Goal: Task Accomplishment & Management: Use online tool/utility

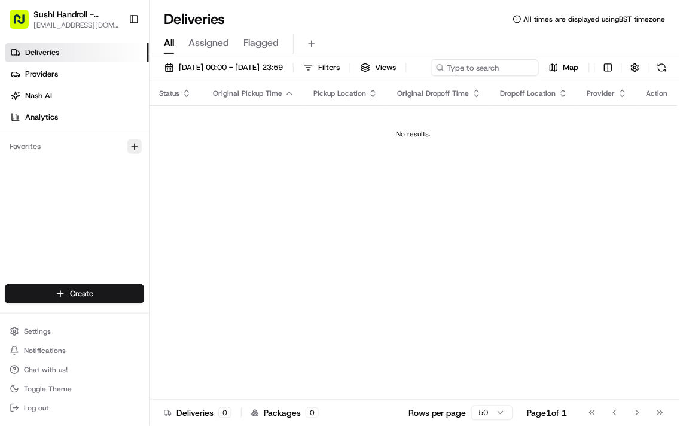
click at [133, 147] on icon "button" at bounding box center [135, 147] width 10 height 10
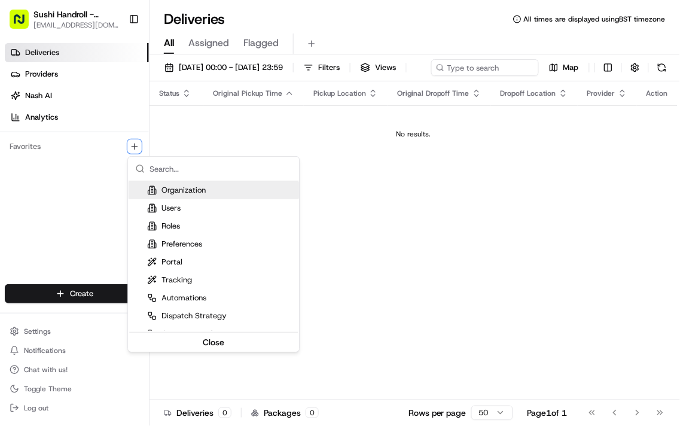
click at [378, 224] on html "Sushi Handroll - [PERSON_NAME] [PERSON_NAME][EMAIL_ADDRESS][DOMAIN_NAME] Toggle…" at bounding box center [340, 213] width 680 height 426
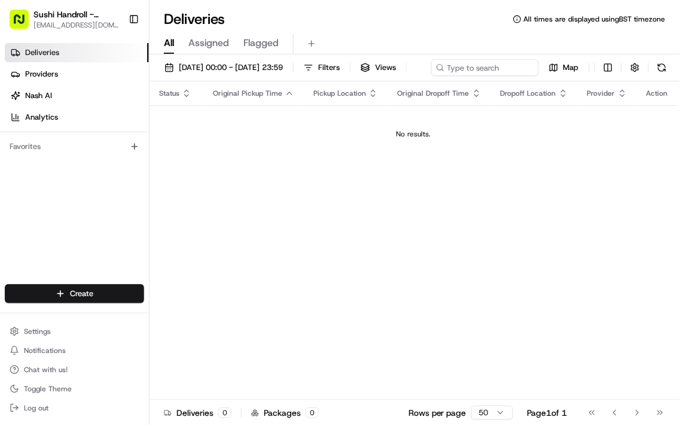
click at [71, 277] on div "Create Settings Notifications Chat with us! Toggle Theme Log out" at bounding box center [74, 349] width 149 height 151
click at [81, 296] on html "Sushi Handroll - [PERSON_NAME] [PERSON_NAME][EMAIL_ADDRESS][DOMAIN_NAME] Toggle…" at bounding box center [340, 213] width 680 height 426
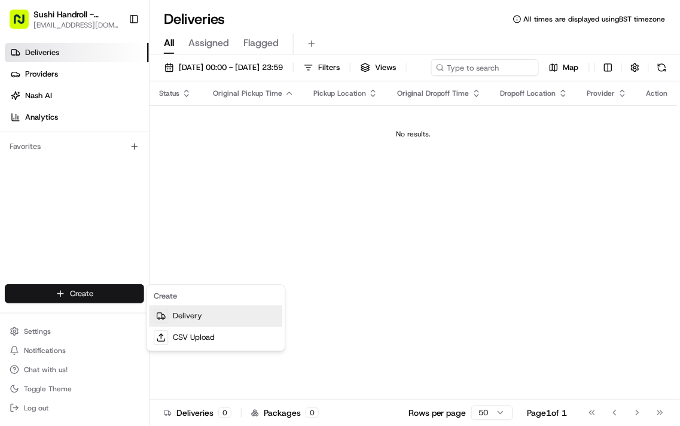
click at [185, 317] on link "Delivery" at bounding box center [215, 316] width 133 height 22
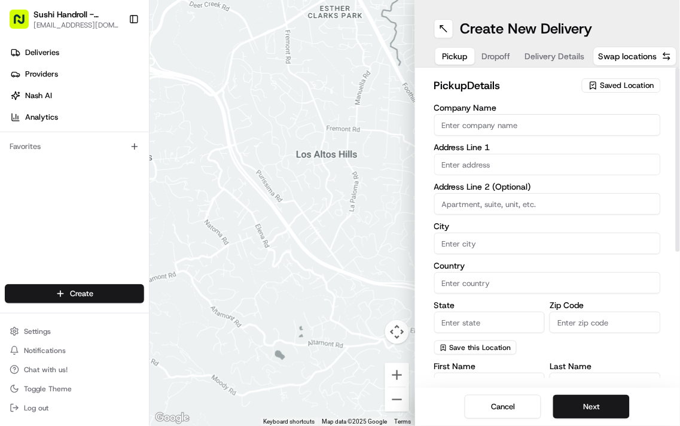
click at [491, 56] on span "Dropoff" at bounding box center [496, 56] width 29 height 12
